Goal: Complete application form: Complete application form

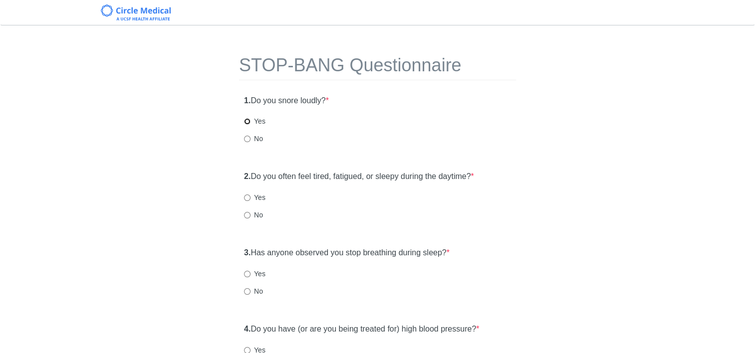
click at [248, 120] on input "Yes" at bounding box center [247, 121] width 6 height 6
radio input "true"
click at [249, 202] on label "Yes" at bounding box center [254, 197] width 21 height 10
click at [249, 201] on input "Yes" at bounding box center [247, 197] width 6 height 6
radio input "true"
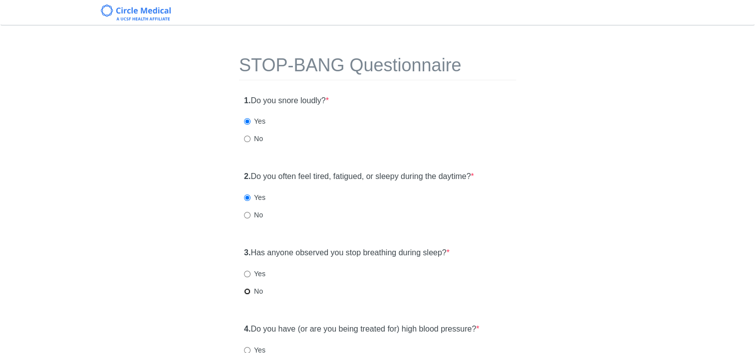
click at [248, 292] on input "No" at bounding box center [247, 291] width 6 height 6
radio input "true"
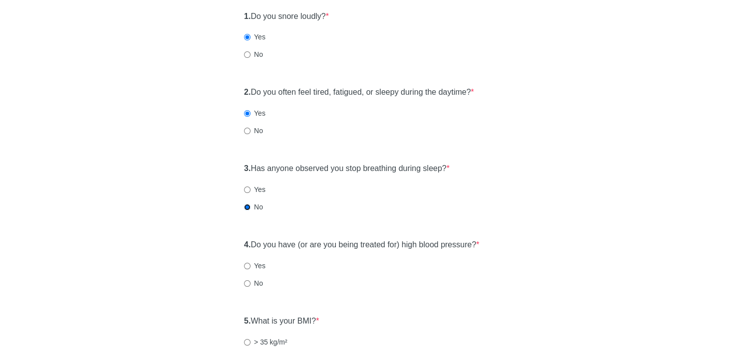
scroll to position [100, 0]
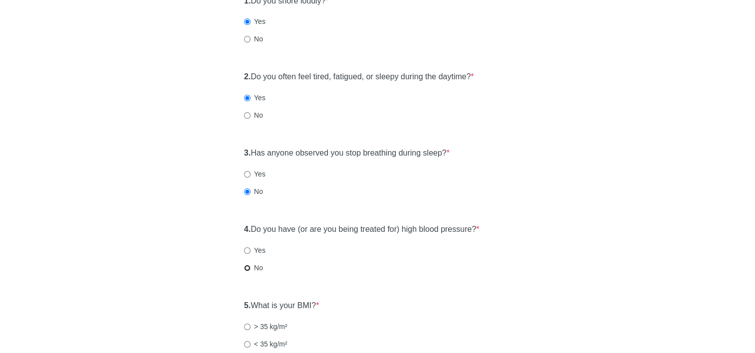
click at [246, 267] on input "No" at bounding box center [247, 268] width 6 height 6
radio input "true"
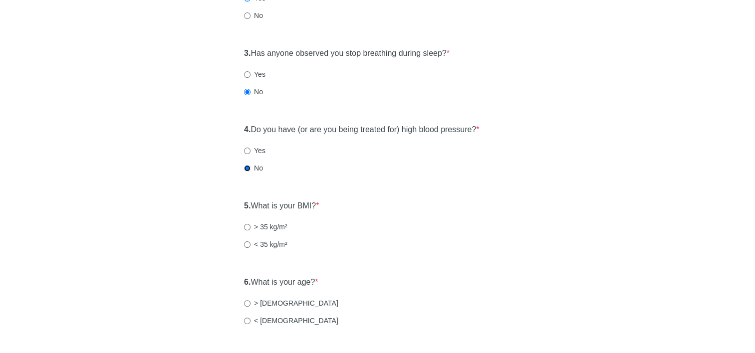
scroll to position [249, 0]
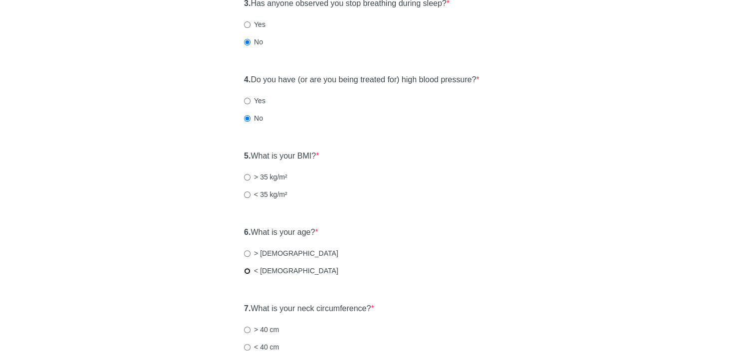
click at [247, 269] on input "< [DEMOGRAPHIC_DATA]" at bounding box center [247, 271] width 6 height 6
radio input "true"
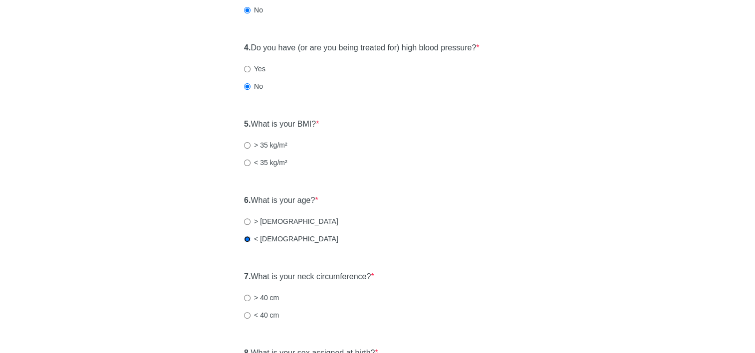
scroll to position [299, 0]
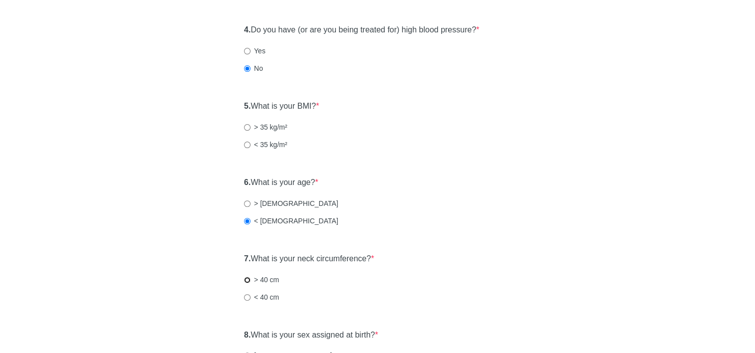
click at [248, 279] on input "> 40 cm" at bounding box center [247, 280] width 6 height 6
radio input "true"
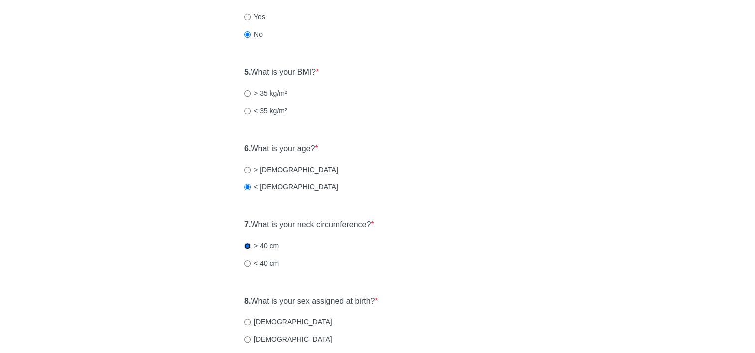
scroll to position [349, 0]
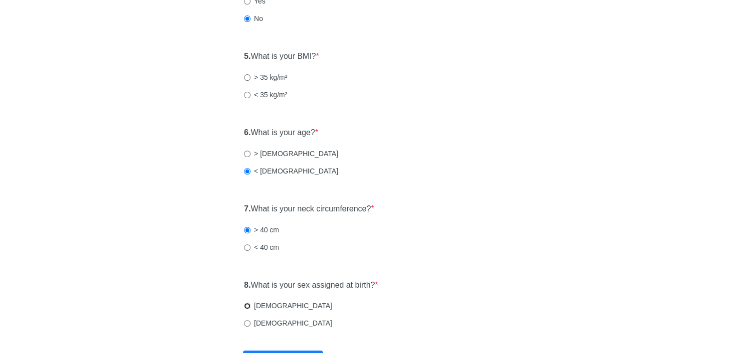
click at [249, 307] on input "[DEMOGRAPHIC_DATA]" at bounding box center [247, 306] width 6 height 6
radio input "true"
click at [245, 97] on input "< 35 kg/m²" at bounding box center [247, 95] width 6 height 6
radio input "true"
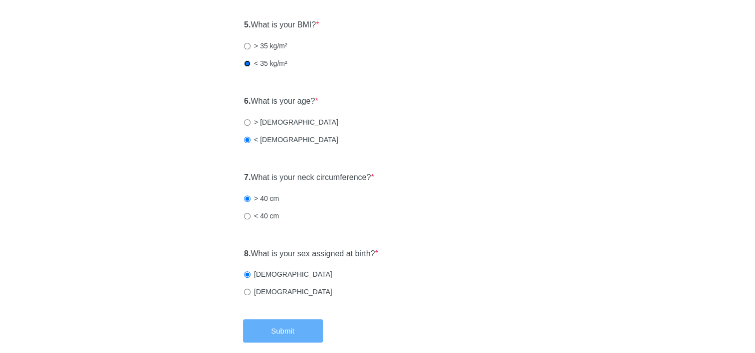
scroll to position [430, 0]
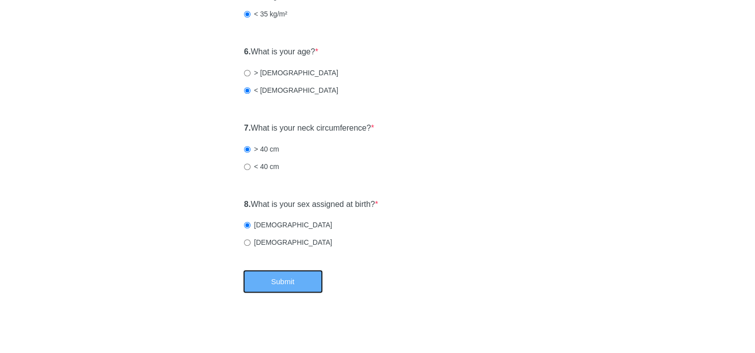
click at [279, 277] on button "Submit" at bounding box center [283, 281] width 80 height 23
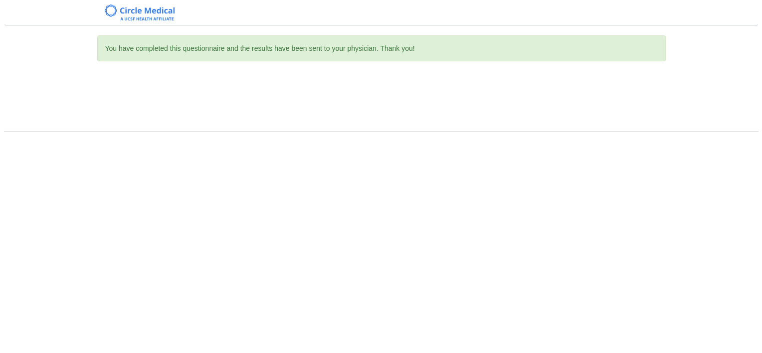
scroll to position [0, 0]
